Goal: Check status: Check status

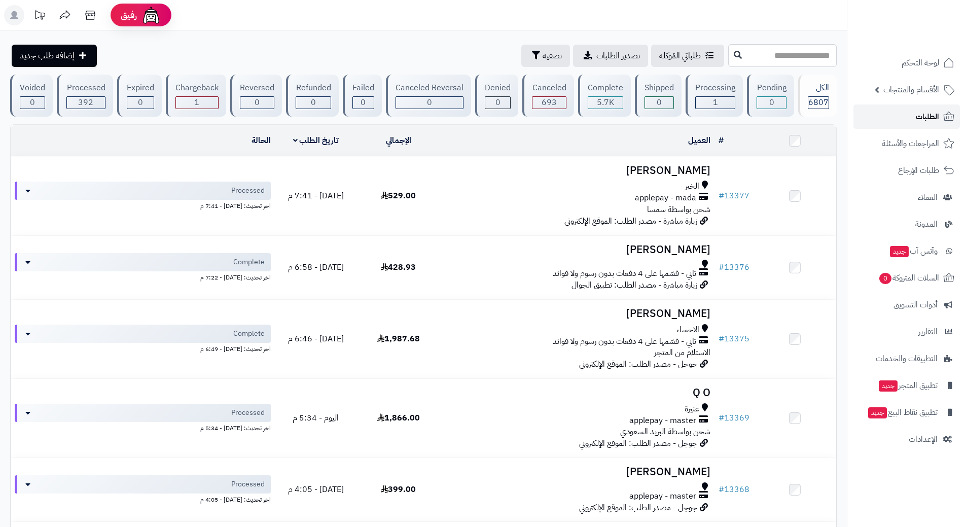
click at [904, 114] on link "الطلبات" at bounding box center [907, 117] width 107 height 24
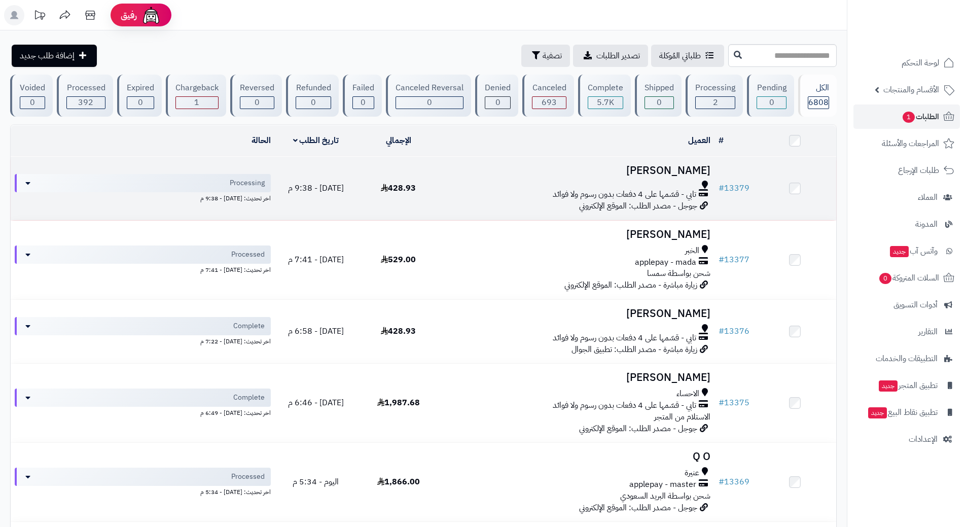
click at [495, 193] on div "تابي - قسّمها على 4 دفعات بدون رسوم ولا فوائد" at bounding box center [577, 195] width 267 height 12
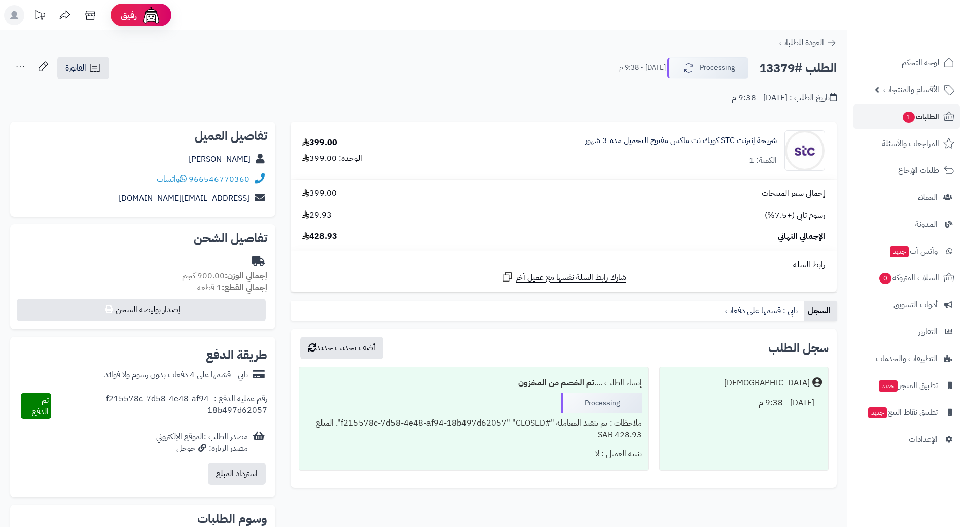
click at [804, 64] on h2 "الطلب #13379" at bounding box center [798, 68] width 78 height 21
copy div "الطلب #13379 Processing"
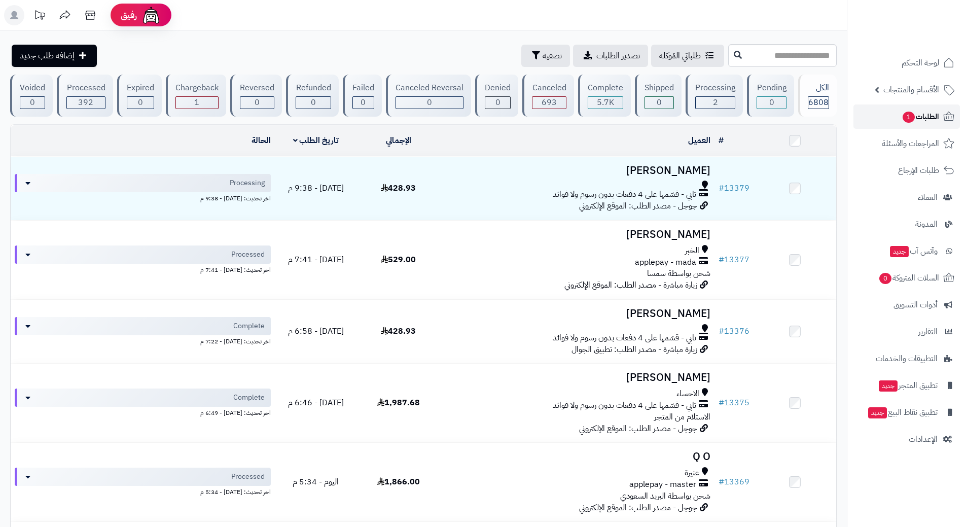
click at [903, 120] on span "1" at bounding box center [909, 117] width 12 height 11
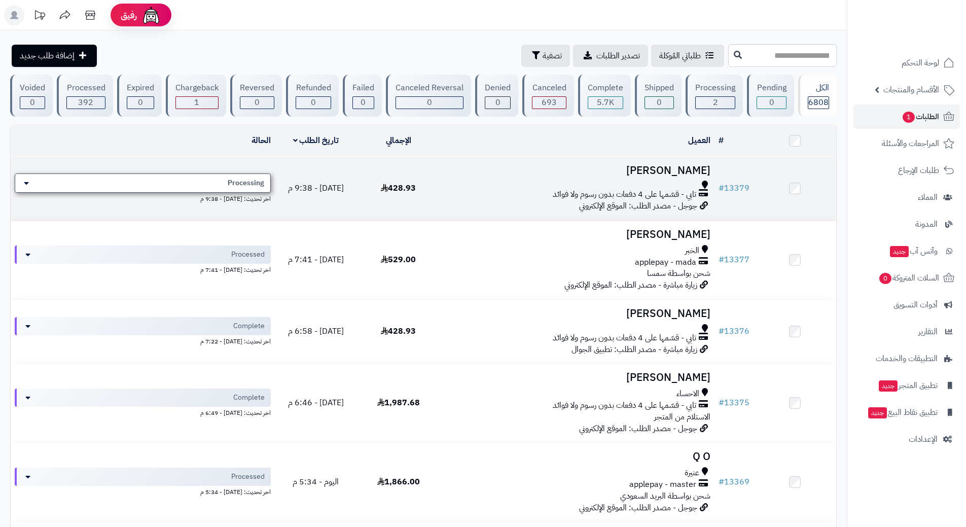
click at [228, 180] on div "Processing" at bounding box center [143, 182] width 256 height 19
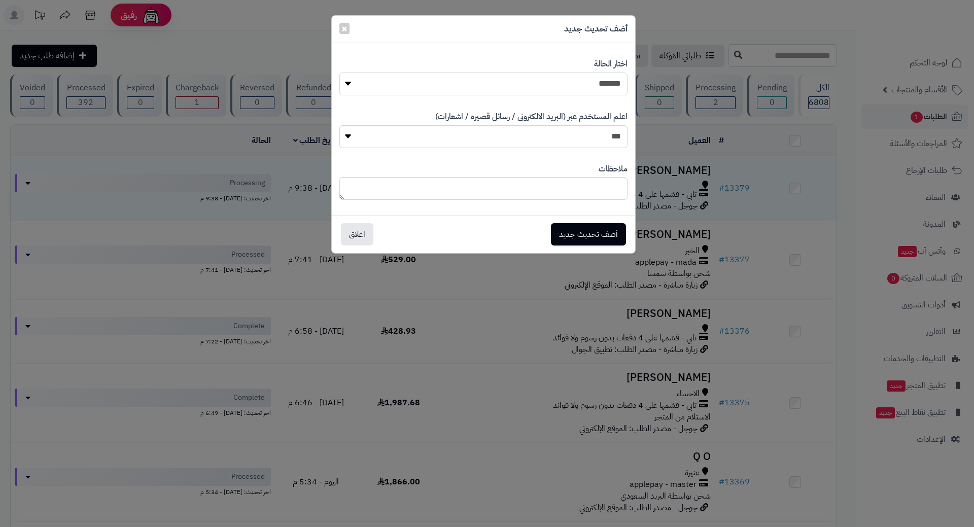
click at [486, 86] on select "**********" at bounding box center [483, 84] width 288 height 23
select select "*"
click at [339, 73] on select "**********" at bounding box center [483, 84] width 288 height 23
click at [579, 236] on button "أضف تحديث جديد" at bounding box center [588, 234] width 75 height 22
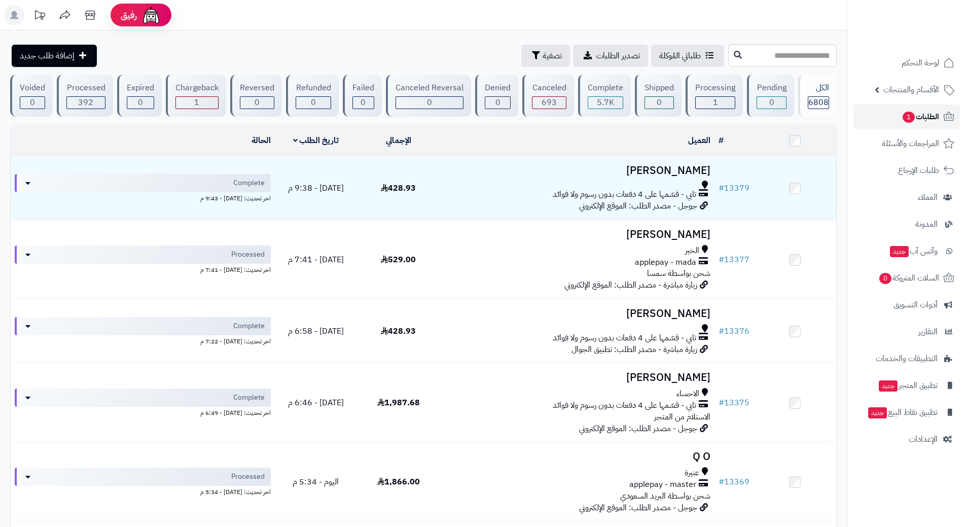
click at [886, 113] on link "الطلبات 1" at bounding box center [907, 117] width 107 height 24
click at [895, 124] on link "الطلبات 1" at bounding box center [907, 117] width 107 height 24
click at [884, 119] on link "الطلبات 1" at bounding box center [907, 117] width 107 height 24
click at [884, 124] on link "الطلبات 1" at bounding box center [907, 117] width 107 height 24
click at [895, 122] on link "الطلبات 1" at bounding box center [907, 117] width 107 height 24
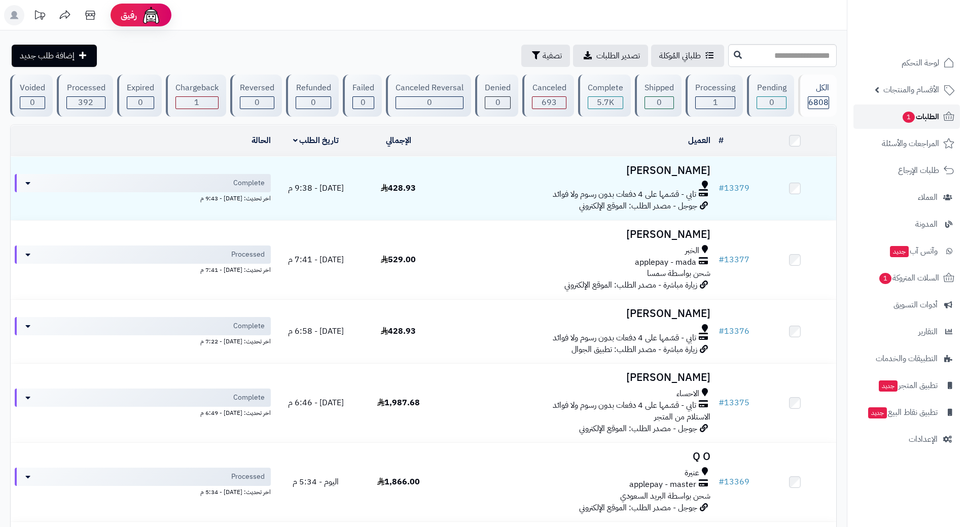
click at [886, 122] on link "الطلبات 1" at bounding box center [907, 117] width 107 height 24
click at [896, 114] on link "الطلبات 1" at bounding box center [907, 117] width 107 height 24
click at [881, 115] on link "الطلبات 1" at bounding box center [907, 117] width 107 height 24
click at [888, 276] on span "1" at bounding box center [885, 278] width 12 height 11
drag, startPoint x: 888, startPoint y: 272, endPoint x: 891, endPoint y: 267, distance: 5.9
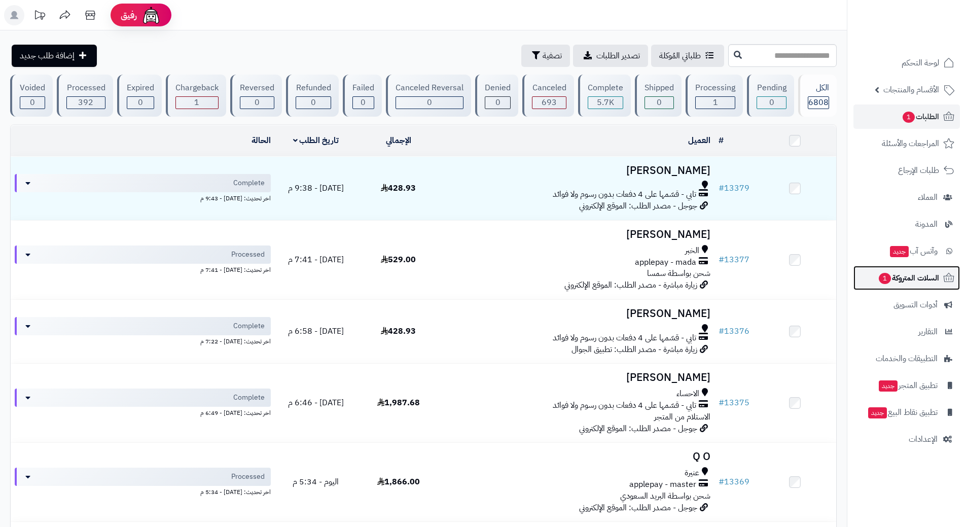
click at [891, 267] on link "السلات المتروكة 1" at bounding box center [907, 278] width 107 height 24
click at [879, 279] on span "1" at bounding box center [885, 278] width 12 height 11
click at [876, 120] on link "الطلبات 1" at bounding box center [907, 117] width 107 height 24
